Goal: Task Accomplishment & Management: Use online tool/utility

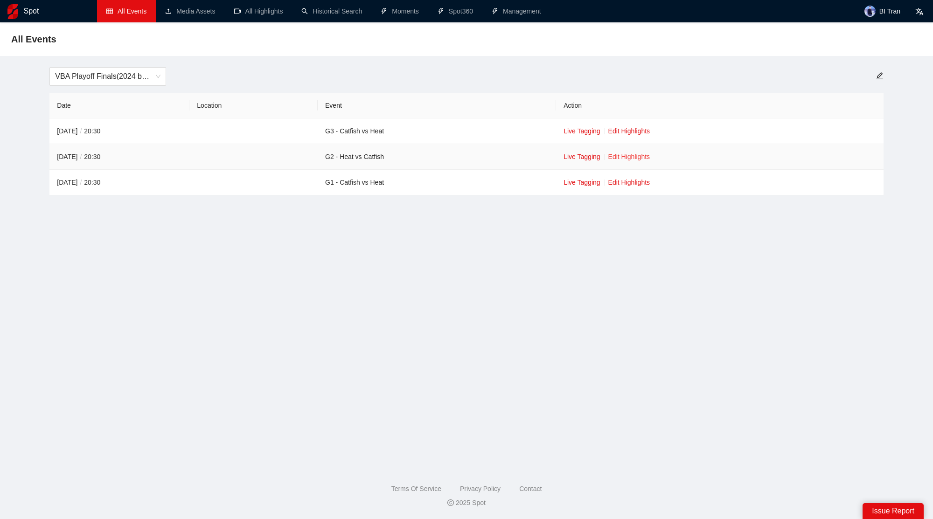
click at [630, 154] on link "Edit Highlights" at bounding box center [630, 156] width 42 height 7
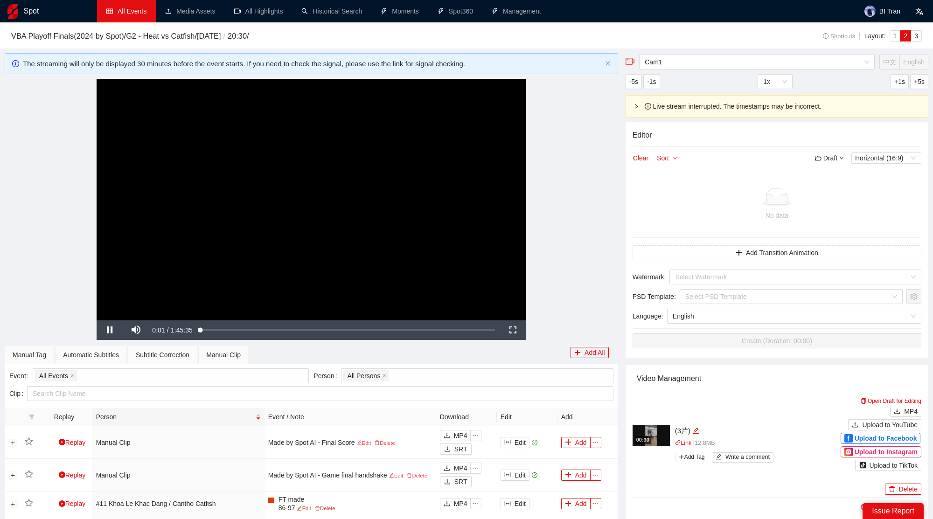
click at [136, 10] on link "All Events" at bounding box center [126, 10] width 40 height 7
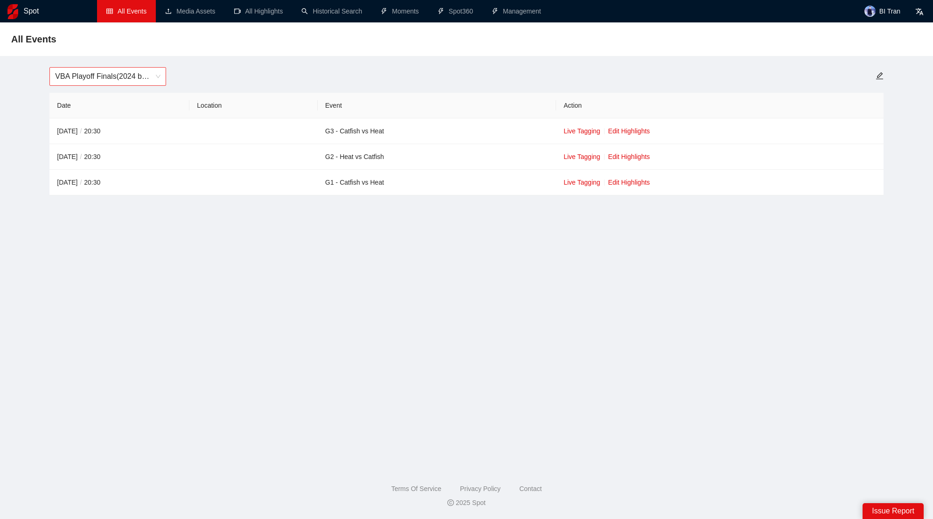
click at [125, 75] on span "VBA Playoff Finals(2024 by Spot)" at bounding box center [107, 77] width 105 height 18
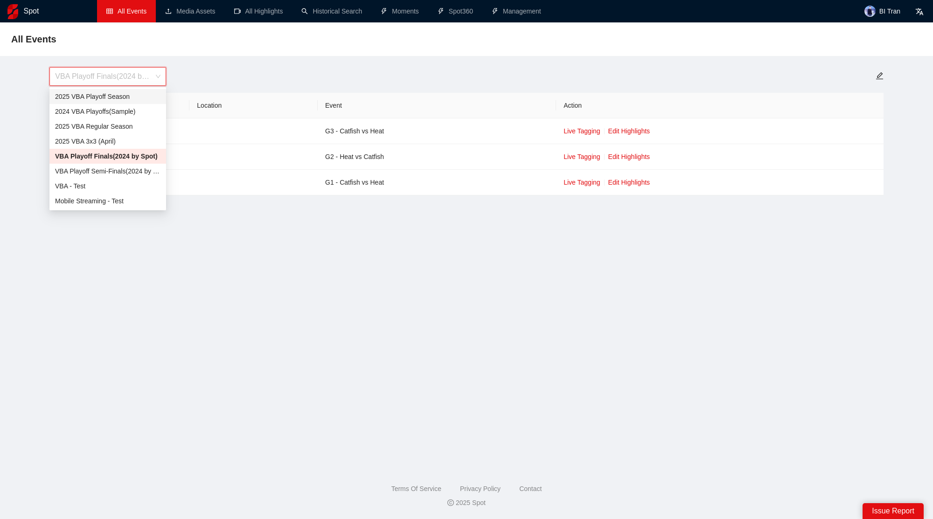
drag, startPoint x: 131, startPoint y: 110, endPoint x: 136, endPoint y: 95, distance: 15.4
click at [136, 95] on div "2025 VBA Playoff Season 2024 VBA Playoffs(Sample) 2025 VBA Regular Season 2025 …" at bounding box center [107, 148] width 117 height 119
click at [136, 95] on div "2025 VBA Playoff Season" at bounding box center [107, 96] width 105 height 10
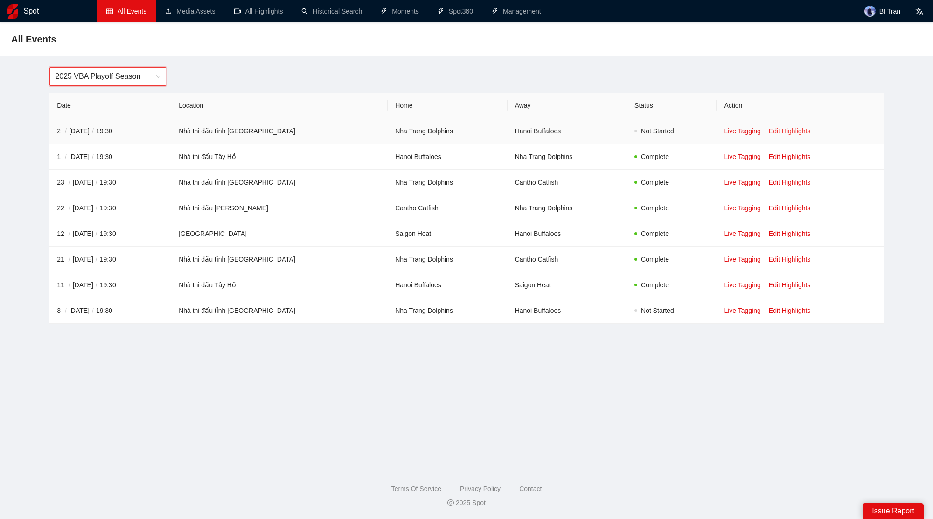
click at [796, 133] on link "Edit Highlights" at bounding box center [790, 130] width 42 height 7
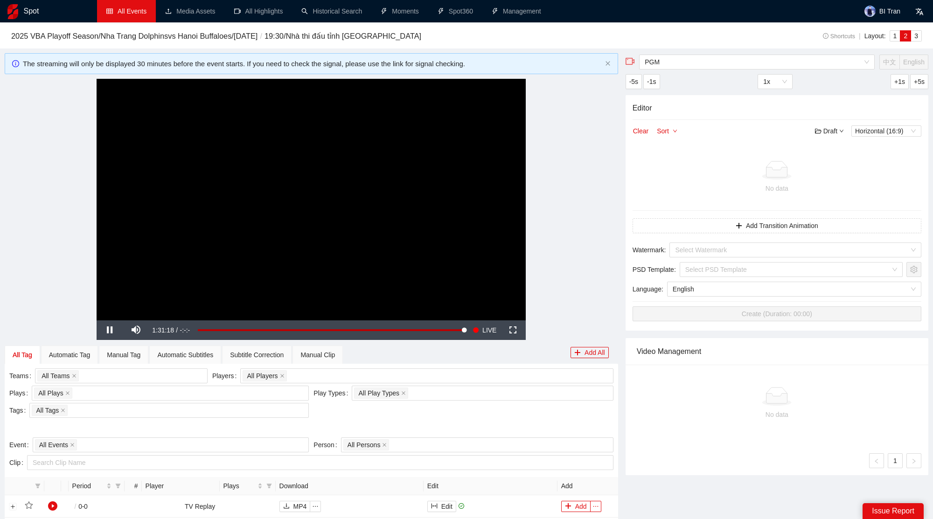
click at [358, 226] on video "Video Player" at bounding box center [311, 200] width 429 height 242
click at [486, 330] on span "LIVE" at bounding box center [490, 331] width 14 height 20
click at [427, 239] on video "Video Player" at bounding box center [311, 200] width 429 height 242
click at [142, 330] on span "Video Player" at bounding box center [136, 330] width 26 height 0
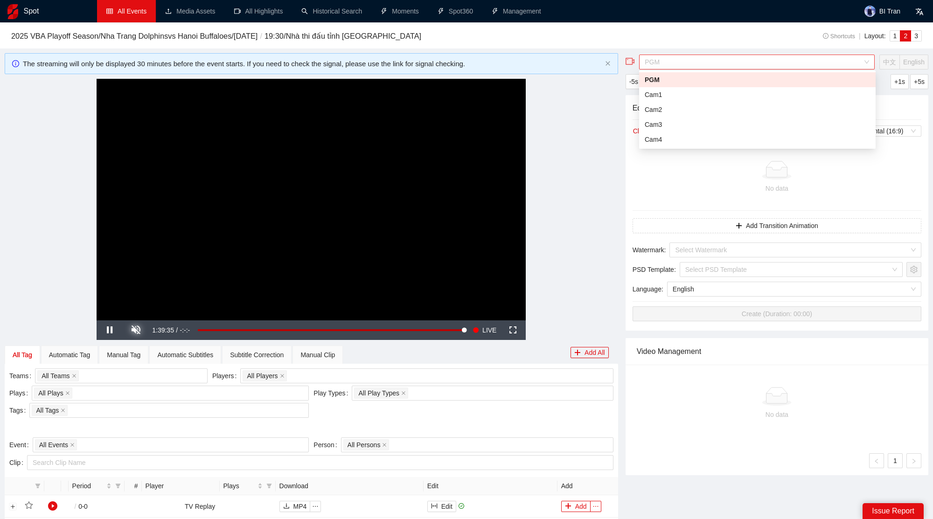
click at [723, 59] on span "PGM" at bounding box center [757, 62] width 225 height 14
click at [671, 105] on div "Cam2" at bounding box center [757, 110] width 225 height 10
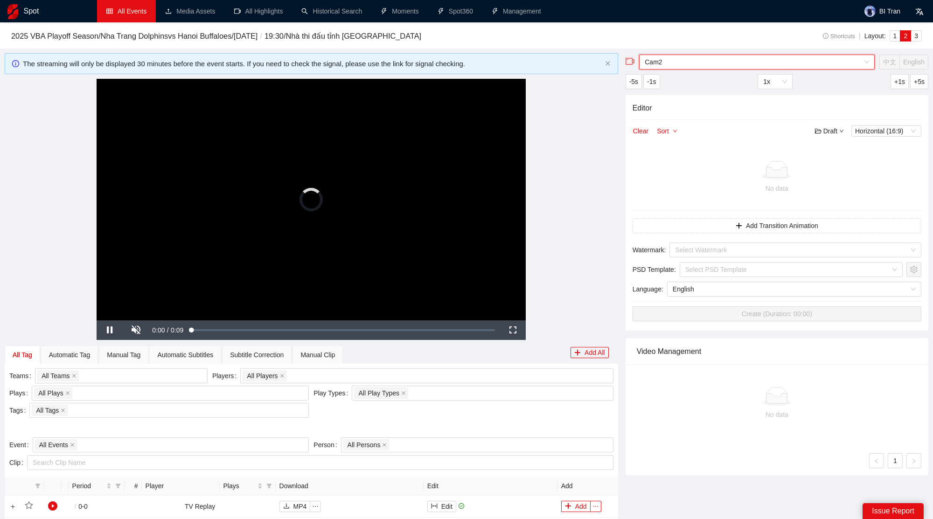
click at [684, 63] on span "Cam2" at bounding box center [757, 62] width 225 height 14
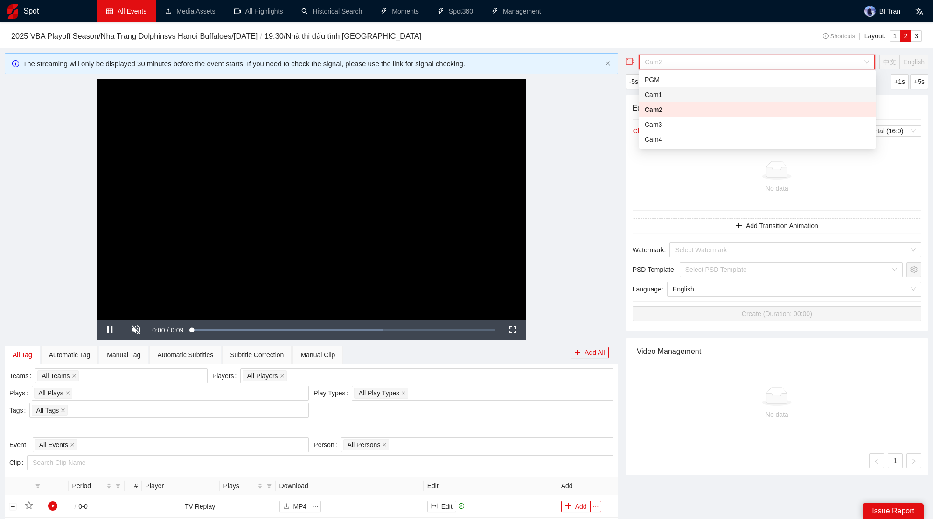
click at [665, 95] on div "Cam1" at bounding box center [757, 95] width 225 height 10
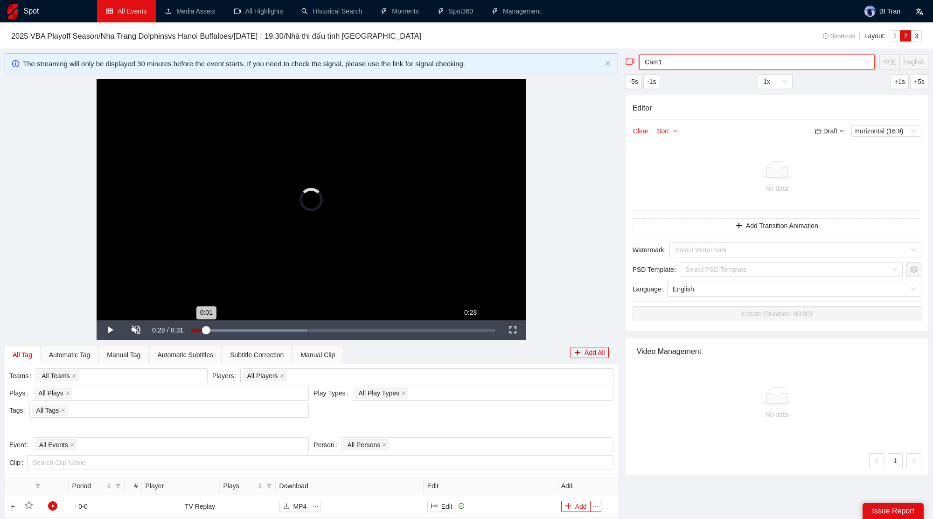
click at [470, 329] on div "0:28" at bounding box center [470, 330] width 0 height 3
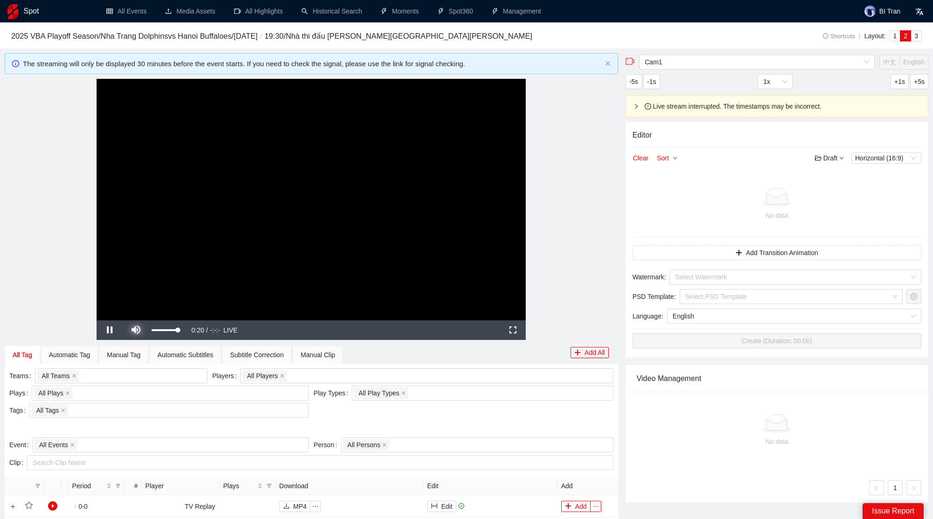
click at [140, 330] on span "Video Player" at bounding box center [136, 330] width 26 height 0
